Goal: Task Accomplishment & Management: Use online tool/utility

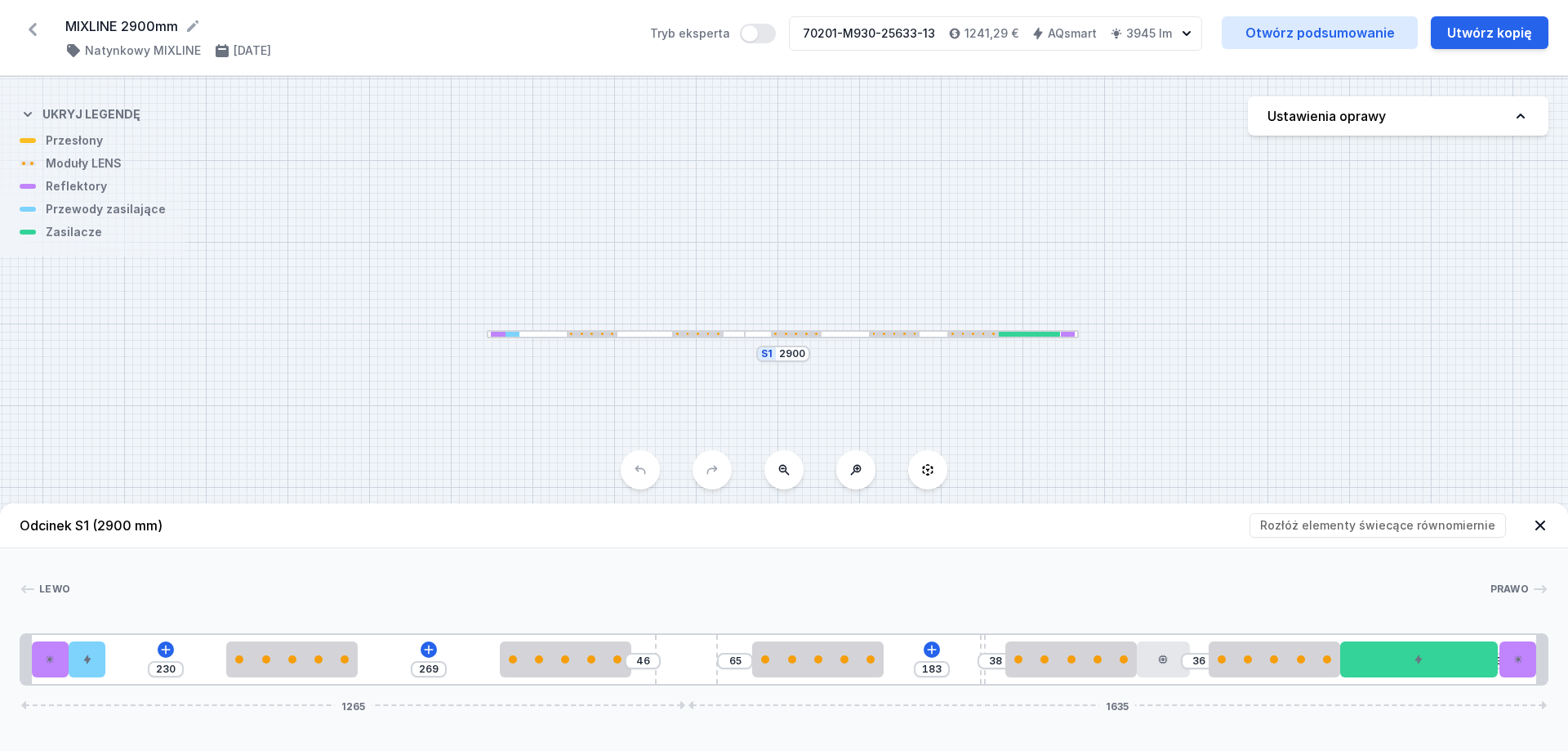
click at [509, 336] on div at bounding box center [513, 334] width 15 height 6
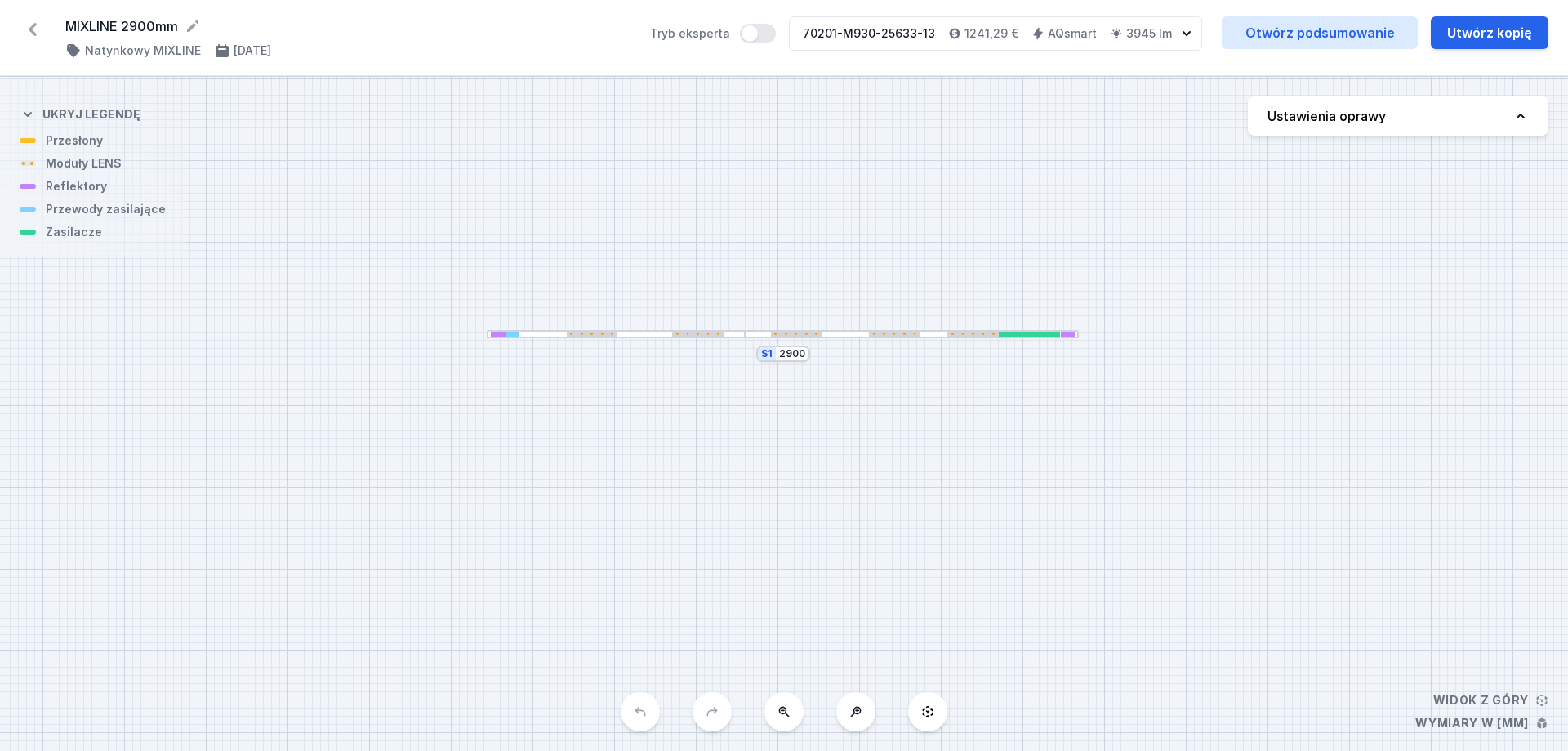
click at [1342, 52] on div "MIXLINE 2900mm ( 11446 /v 2 ) Natynkowy MIXLINE [DATE] Tryb eksperta 70201-M930…" at bounding box center [784, 38] width 1568 height 76
click at [1342, 43] on link "Otwórz podsumowanie" at bounding box center [1319, 33] width 196 height 33
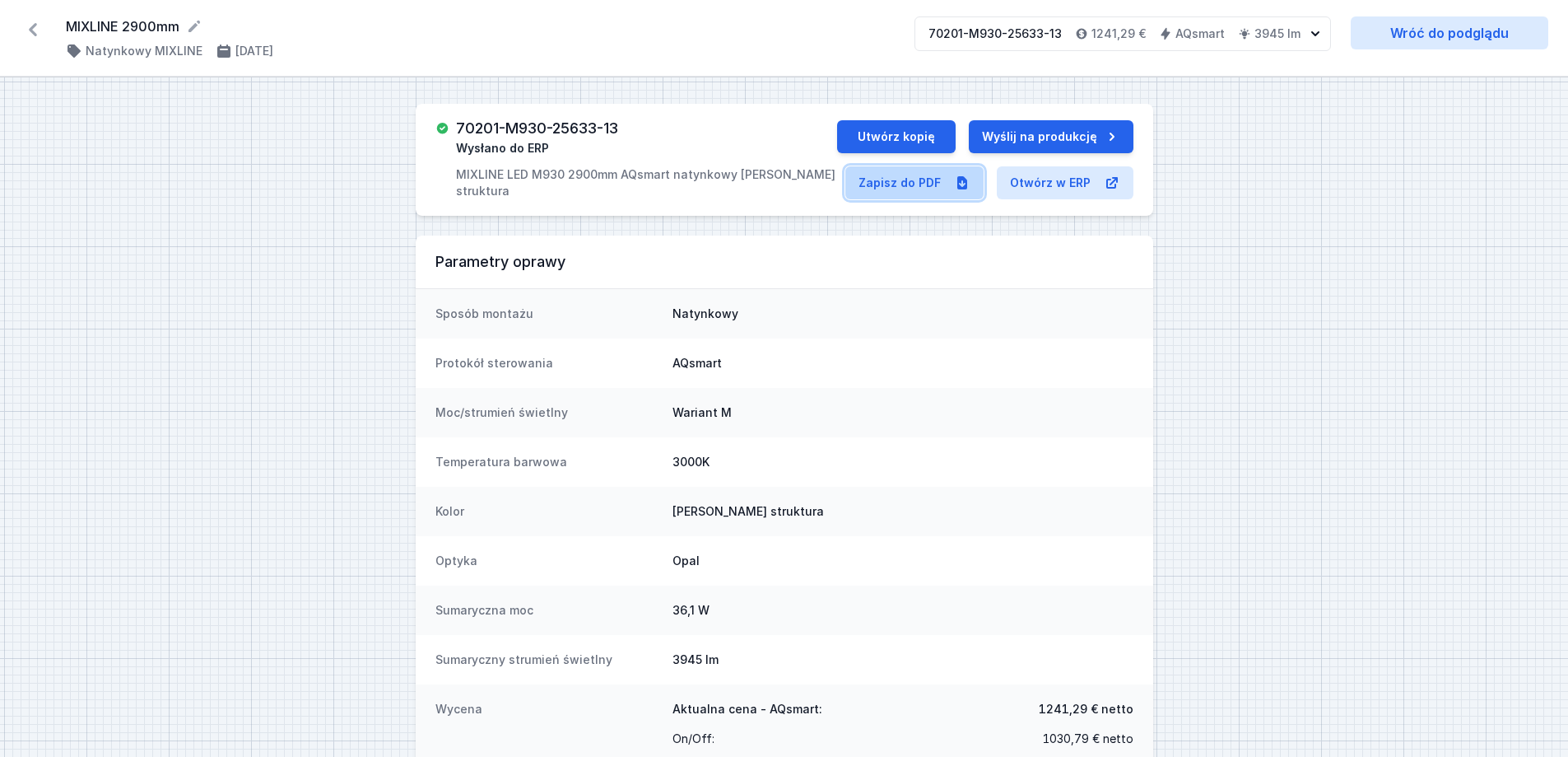
click at [923, 177] on link "Zapisz do PDF" at bounding box center [914, 182] width 139 height 33
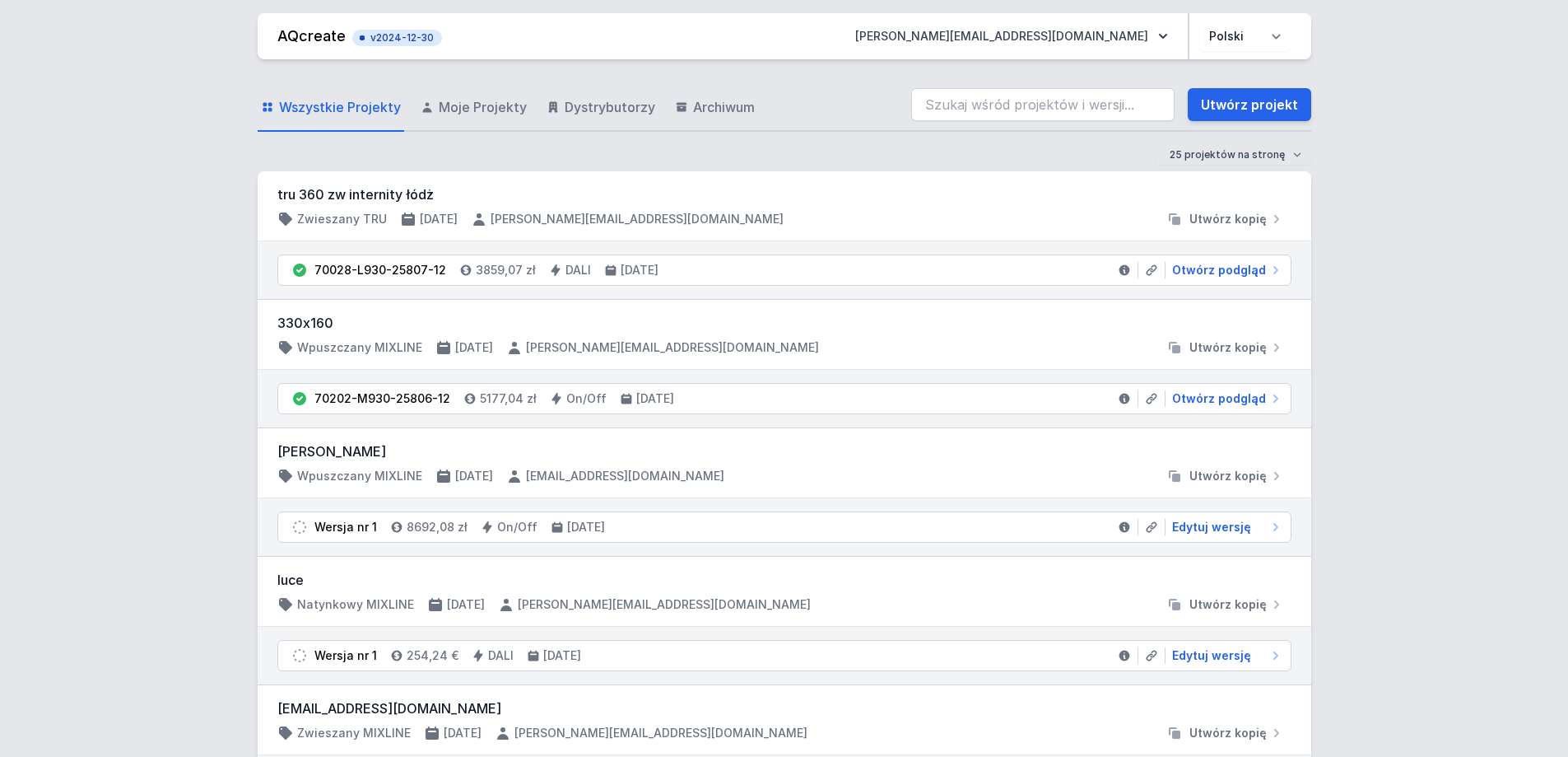
click at [1030, 104] on input "search" at bounding box center [1042, 105] width 263 height 33
type input "71115-M940-25699-12"
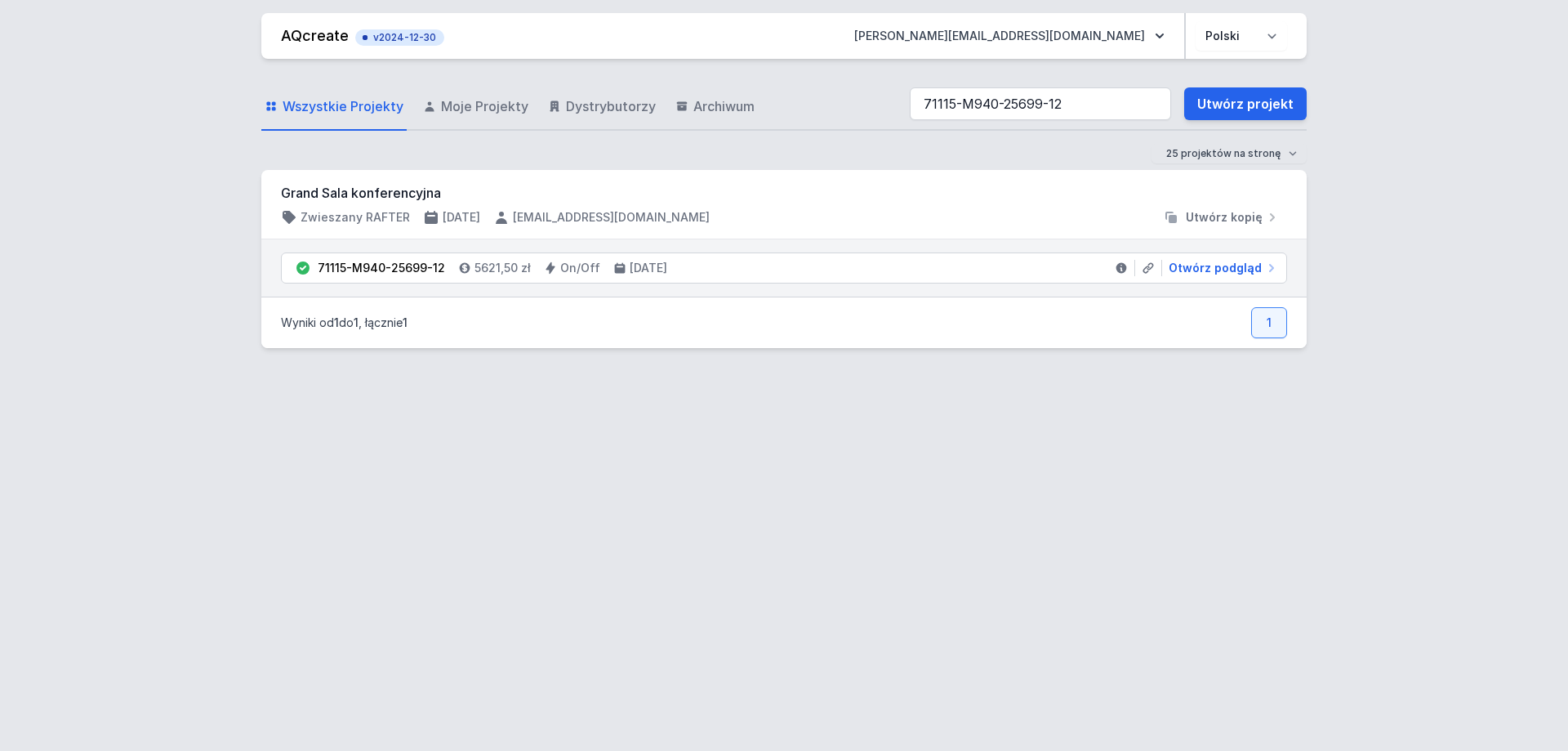
click at [947, 386] on div "Wszystkie Projekty Moje Projekty Dystrybutorzy Archiwum 71115-M940-25699-12 Utw…" at bounding box center [784, 398] width 1046 height 679
click at [1213, 270] on span "Otwórz podgląd" at bounding box center [1215, 268] width 93 height 16
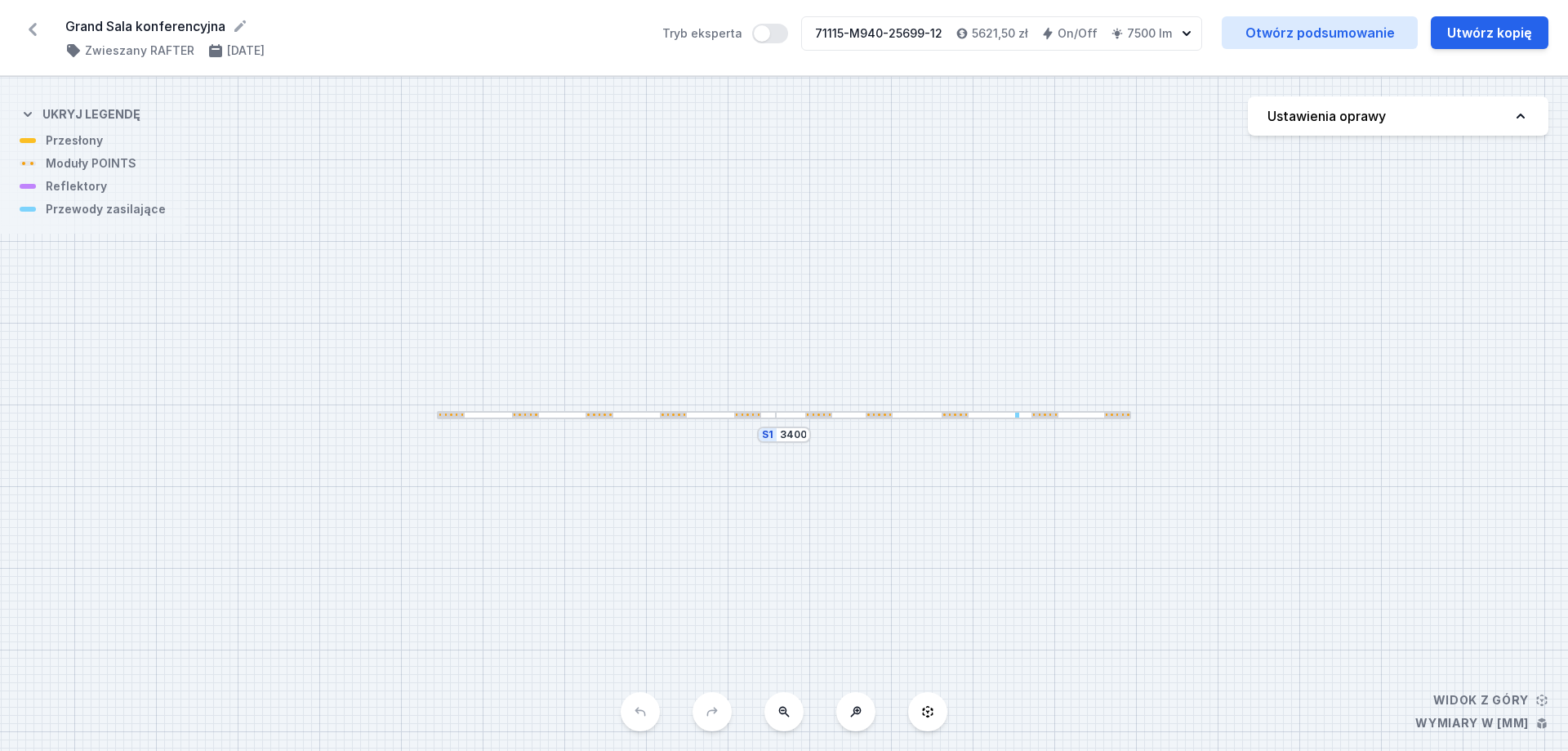
click at [915, 418] on div at bounding box center [954, 415] width 355 height 8
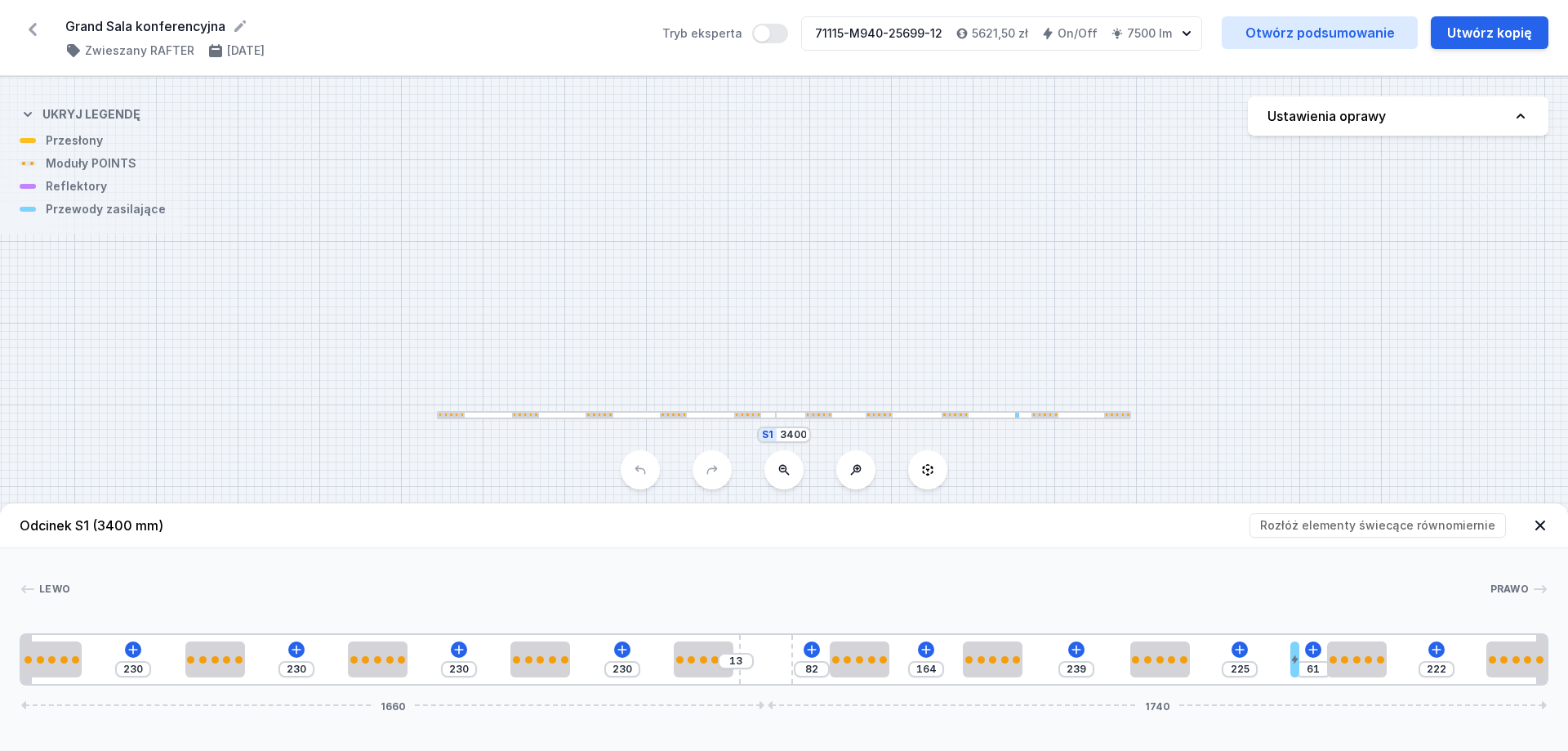
click at [462, 567] on div "Lewo Prawo 1 2 2 2 2 2 3 2 2 2 4 2 2 1 230 230 230 230 13 82 164 239 225 61 222…" at bounding box center [784, 617] width 1568 height 138
